Goal: Task Accomplishment & Management: Use online tool/utility

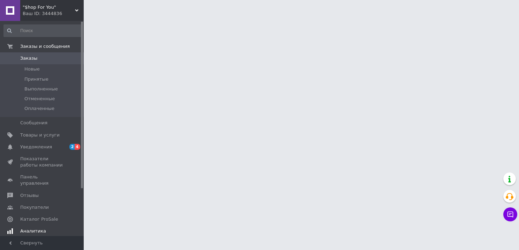
click at [59, 145] on span "Уведомления" at bounding box center [42, 147] width 44 height 6
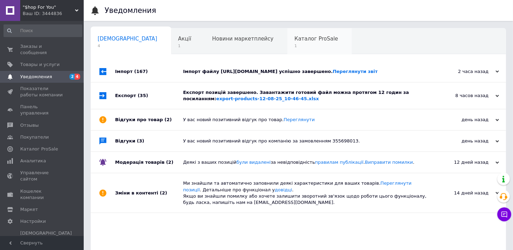
click at [294, 46] on span "1" at bounding box center [316, 45] width 44 height 5
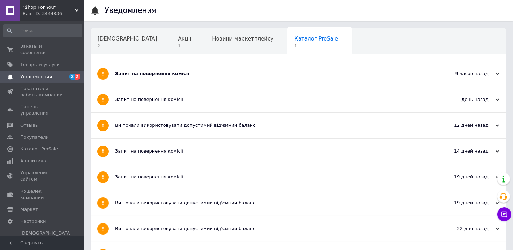
click at [174, 72] on div "Запит на повернення комісії" at bounding box center [272, 73] width 314 height 6
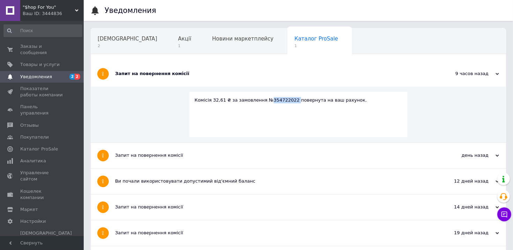
copy div "354722022"
drag, startPoint x: 286, startPoint y: 101, endPoint x: 263, endPoint y: 100, distance: 23.4
click at [263, 100] on div "Комісія 32,61 ₴ за замовлення №354722022 повернута на ваш рахунок." at bounding box center [299, 100] width 208 height 6
click at [63, 40] on link "Заказы и сообщения 0 0" at bounding box center [43, 49] width 86 height 18
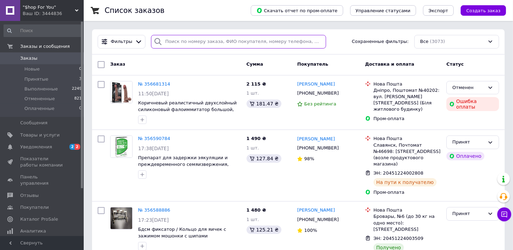
click at [203, 39] on input "search" at bounding box center [238, 42] width 175 height 14
paste input "354722022"
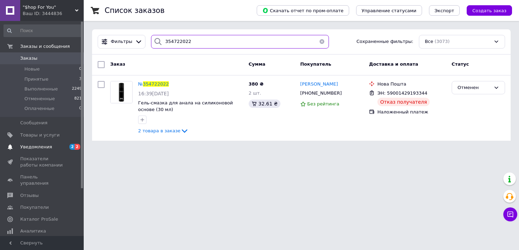
type input "354722022"
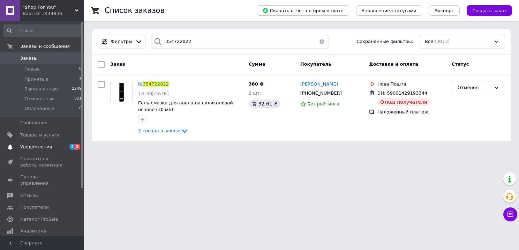
click at [43, 147] on span "Уведомления" at bounding box center [36, 147] width 32 height 6
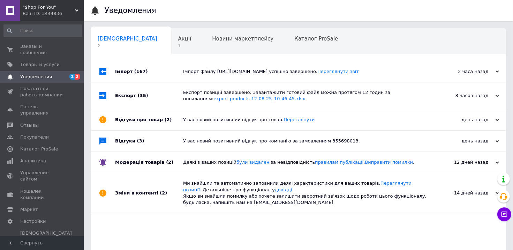
click at [282, 70] on div "Імпорт файлу [URL][DOMAIN_NAME] успішно завершено. Переглянути звіт" at bounding box center [306, 71] width 246 height 6
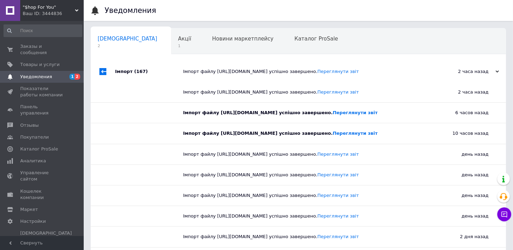
click at [282, 70] on div "Імпорт файлу [URL][DOMAIN_NAME] успішно завершено. Переглянути звіт" at bounding box center [306, 71] width 246 height 6
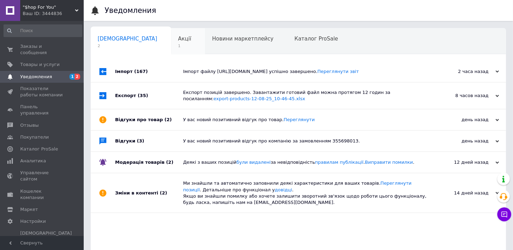
click at [171, 39] on div "Акції 1" at bounding box center [188, 41] width 34 height 27
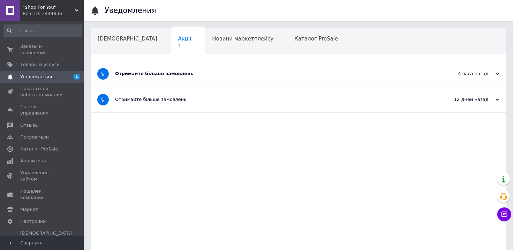
click at [177, 71] on div "Отримайте більше замовлень" at bounding box center [272, 73] width 314 height 6
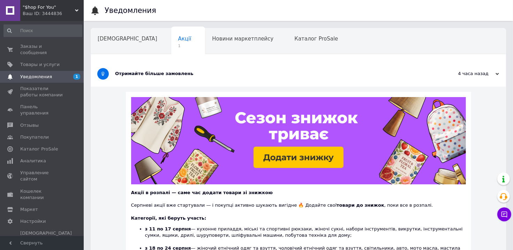
click at [58, 74] on span "Уведомления" at bounding box center [42, 77] width 44 height 6
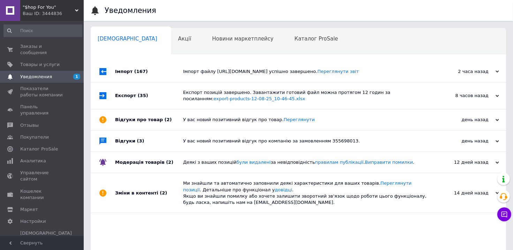
click at [226, 71] on div "Імпорт файлу [URL][DOMAIN_NAME] успішно завершено. Переглянути звіт" at bounding box center [306, 71] width 246 height 6
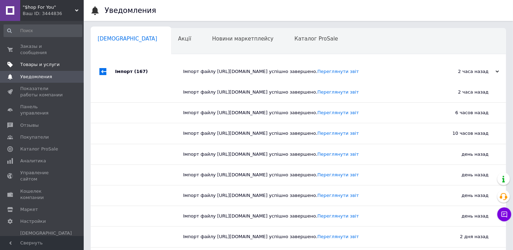
click at [50, 61] on span "Товары и услуги" at bounding box center [39, 64] width 39 height 6
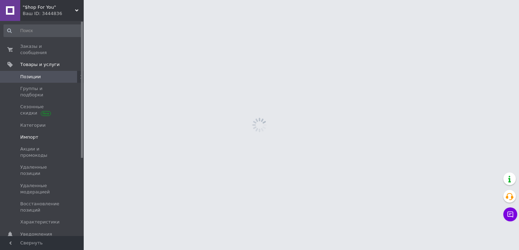
click at [28, 131] on link "Импорт" at bounding box center [43, 137] width 86 height 12
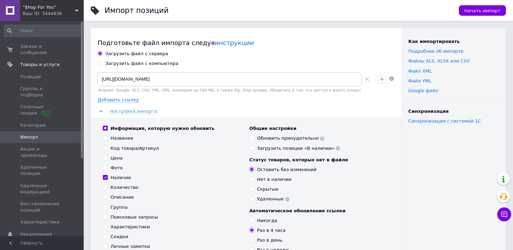
scroll to position [35, 0]
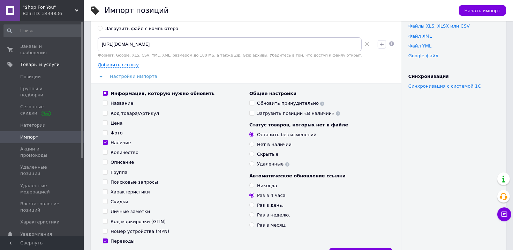
click at [266, 146] on div "Нет в наличии" at bounding box center [274, 144] width 35 height 6
click at [254, 146] on input "Нет в наличии" at bounding box center [251, 144] width 5 height 5
radio input "true"
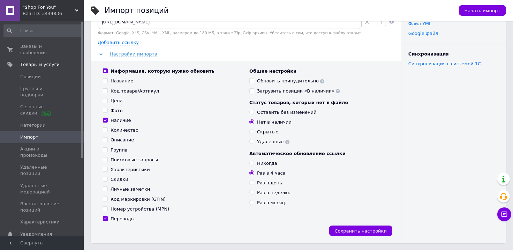
scroll to position [70, 0]
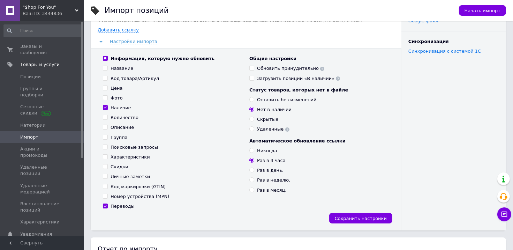
click at [130, 205] on div "Переводы" at bounding box center [123, 206] width 24 height 6
click at [107, 205] on input "Переводы" at bounding box center [105, 205] width 5 height 5
checkbox input "false"
click at [268, 152] on div "Никогда" at bounding box center [267, 151] width 20 height 6
click at [254, 152] on input "Никогда" at bounding box center [251, 150] width 5 height 5
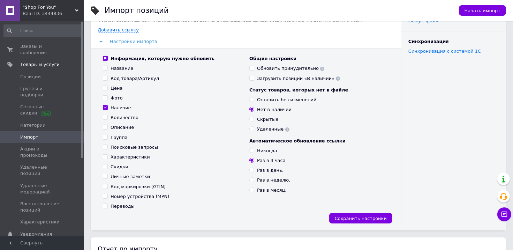
radio input "true"
click at [483, 4] on div "Начать импорт" at bounding box center [479, 10] width 54 height 21
click at [478, 10] on span "Начать импорт" at bounding box center [482, 10] width 36 height 5
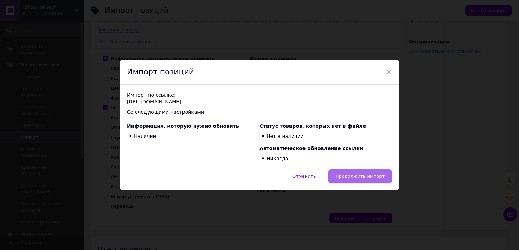
click at [342, 173] on span "Продолжить импорт" at bounding box center [359, 175] width 49 height 5
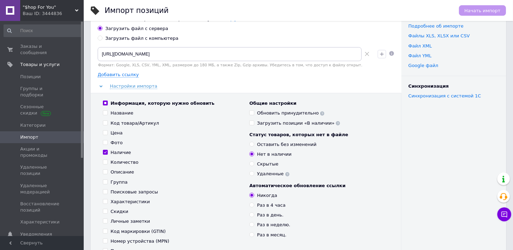
scroll to position [0, 0]
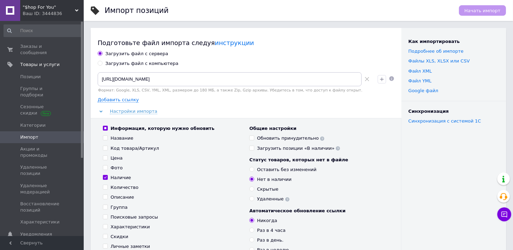
click at [131, 61] on div "Загрузить файл с компьютера" at bounding box center [141, 63] width 73 height 6
click at [102, 61] on input "Загрузить файл с компьютера" at bounding box center [100, 63] width 5 height 5
radio input "true"
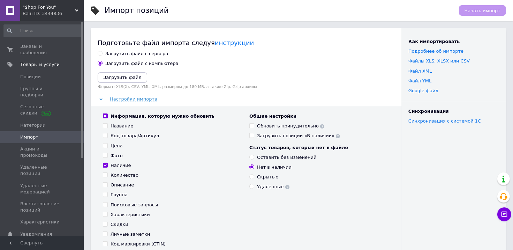
click at [123, 76] on icon "Загрузить файл" at bounding box center [122, 77] width 38 height 5
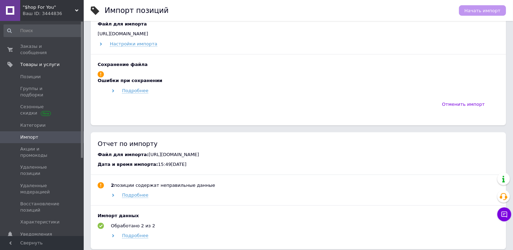
scroll to position [209, 0]
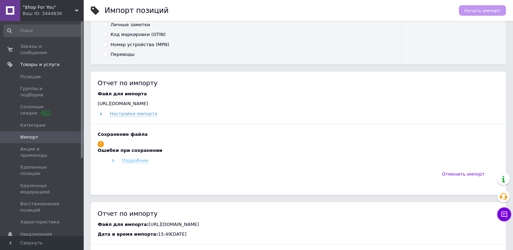
click at [129, 162] on span "Подробнее" at bounding box center [135, 161] width 26 height 6
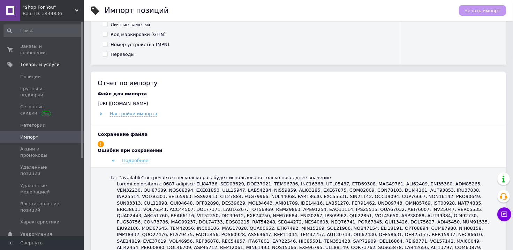
click at [129, 162] on span "Подробнее" at bounding box center [135, 161] width 26 height 6
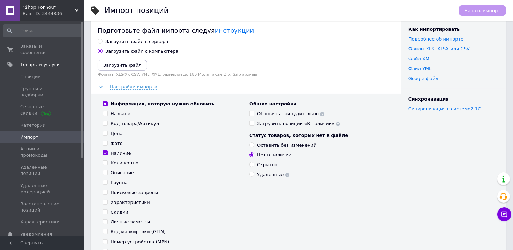
scroll to position [0, 0]
